Goal: Transaction & Acquisition: Purchase product/service

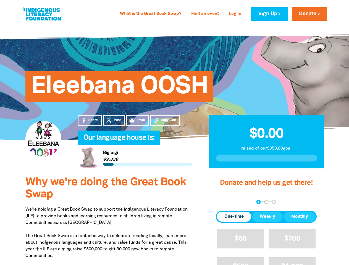
click at [174, 133] on h4 "Our language house is:﻿" at bounding box center [140, 138] width 115 height 11
click at [165, 121] on span "Copy Link" at bounding box center [168, 120] width 15 height 5
click at [223, 202] on div "arrow_back Back Step 1 Step 2 Step 3" at bounding box center [266, 202] width 101 height 4
click at [258, 202] on div "Navigate to step 1 of 3 to enter your donation amount" at bounding box center [258, 201] width 1 height 1
click at [234, 217] on span "One-time" at bounding box center [233, 217] width 19 height 7
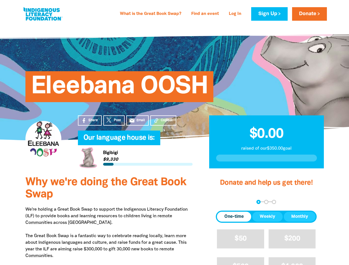
click at [268, 217] on span "Weekly" at bounding box center [267, 217] width 15 height 7
click at [300, 217] on span "Monthly" at bounding box center [299, 217] width 17 height 7
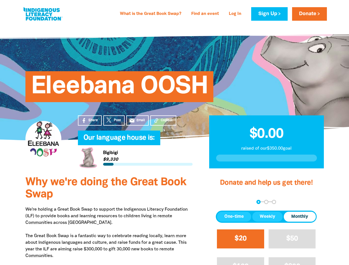
click at [240, 239] on span "$20" at bounding box center [241, 239] width 12 height 6
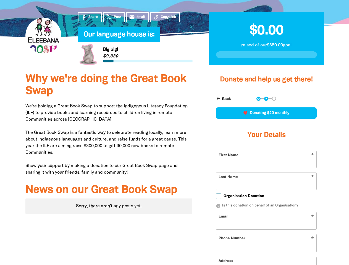
scroll to position [128, 0]
